Goal: Transaction & Acquisition: Purchase product/service

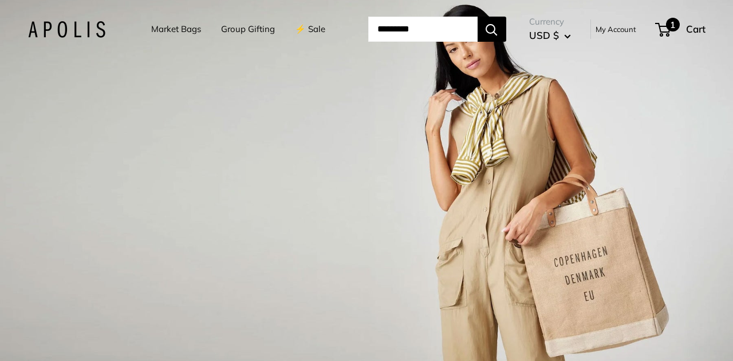
click at [662, 31] on span at bounding box center [659, 29] width 3 height 3
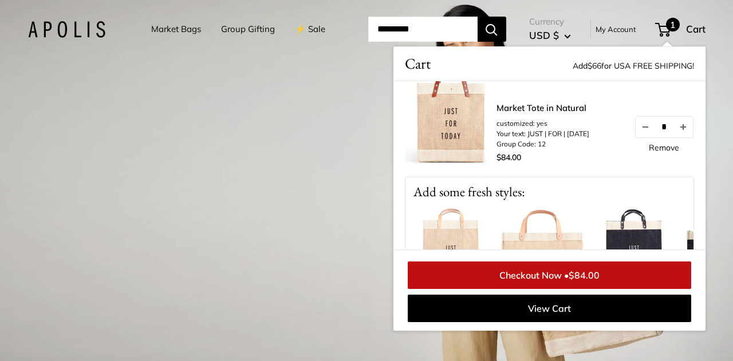
scroll to position [24, 0]
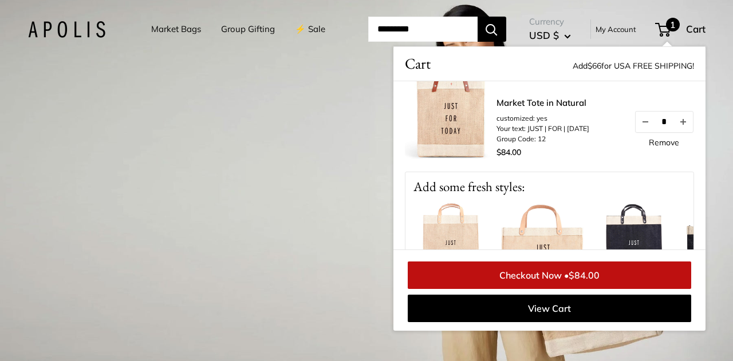
click at [291, 160] on div "1 / 3" at bounding box center [366, 180] width 733 height 361
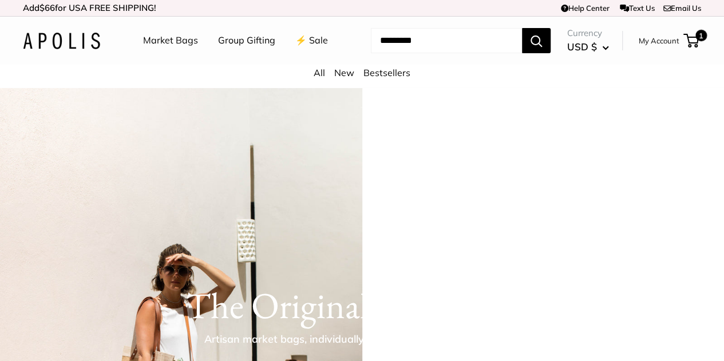
click at [295, 49] on link "⚡️ Sale" at bounding box center [311, 40] width 33 height 17
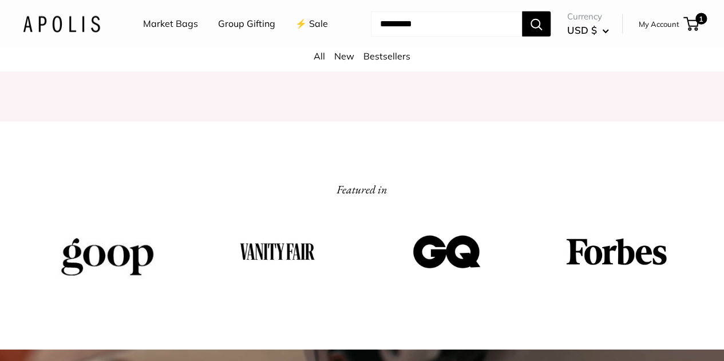
scroll to position [1524, 0]
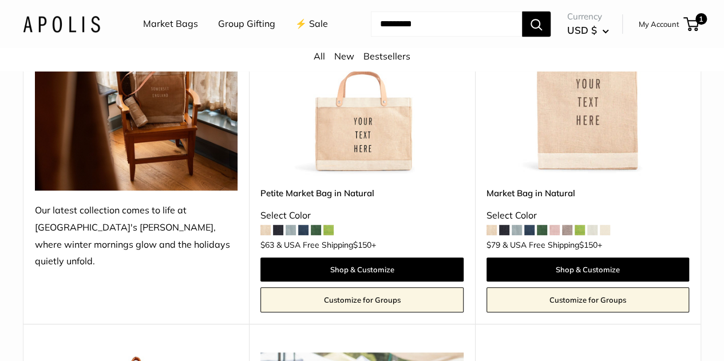
scroll to position [262, 0]
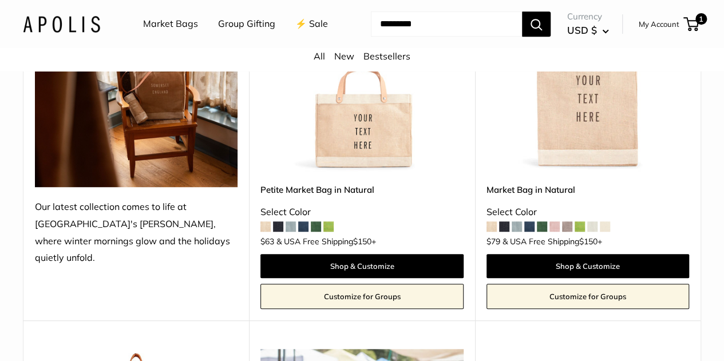
click at [603, 232] on span at bounding box center [605, 227] width 10 height 10
